Goal: Information Seeking & Learning: Learn about a topic

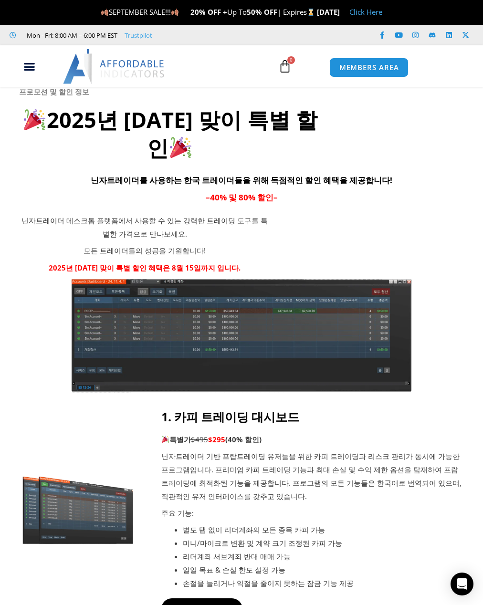
click at [67, 73] on img at bounding box center [114, 66] width 103 height 34
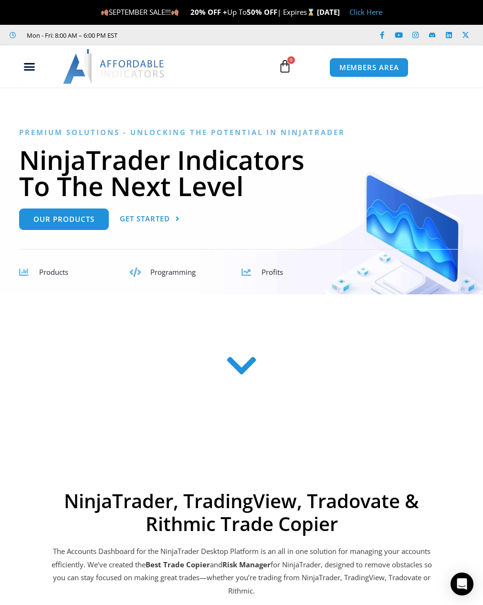
drag, startPoint x: 238, startPoint y: 154, endPoint x: 198, endPoint y: 150, distance: 39.8
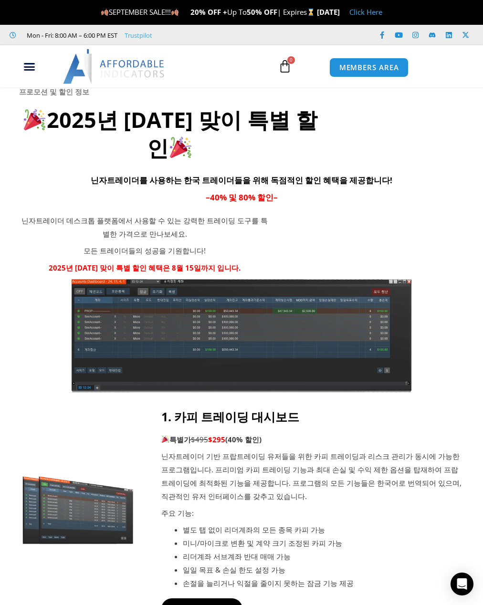
click at [84, 65] on img at bounding box center [114, 66] width 103 height 34
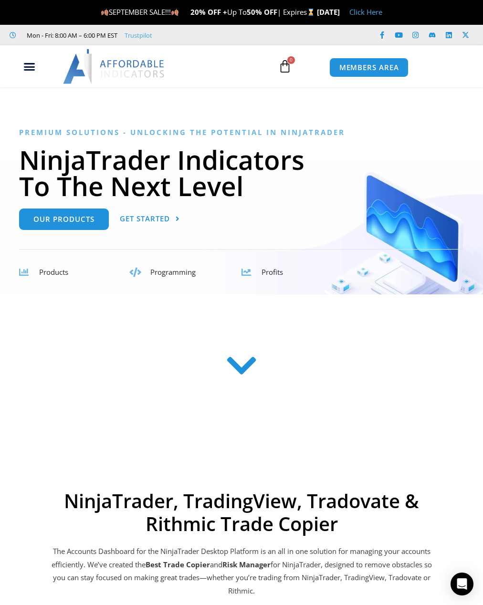
click at [52, 274] on span "Products" at bounding box center [53, 272] width 29 height 10
click at [27, 273] on icon at bounding box center [24, 273] width 10 height 10
click at [161, 221] on span "Get Started" at bounding box center [145, 218] width 50 height 7
click at [90, 219] on span "Our Products" at bounding box center [63, 215] width 61 height 7
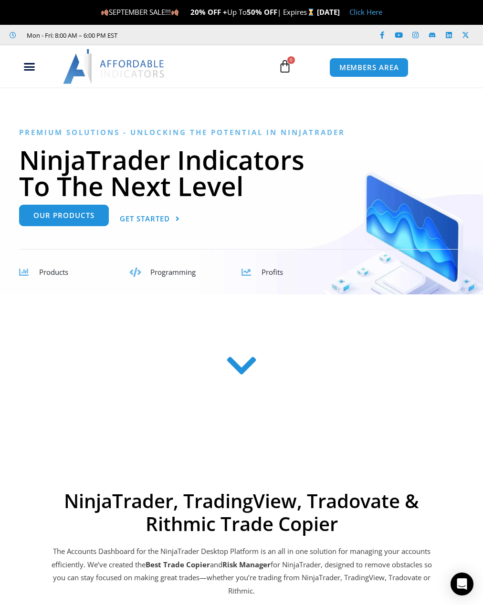
click at [78, 212] on span "Our Products" at bounding box center [63, 215] width 61 height 7
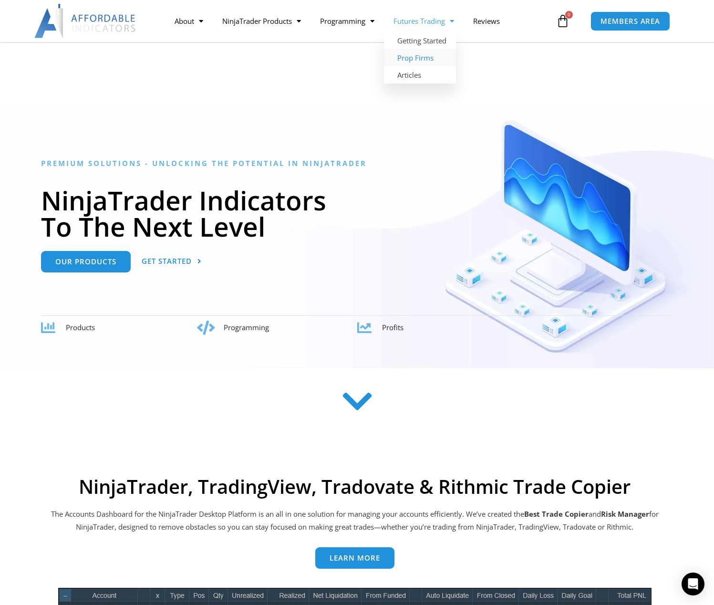
click at [414, 52] on link "Prop Firms" at bounding box center [420, 57] width 72 height 17
